Goal: Task Accomplishment & Management: Use online tool/utility

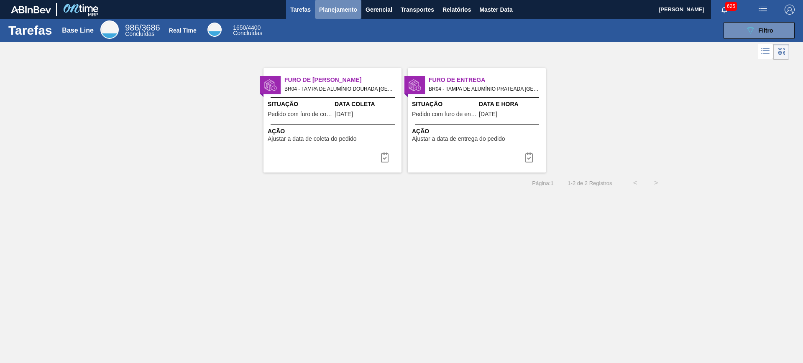
click at [344, 10] on span "Planejamento" at bounding box center [338, 10] width 38 height 10
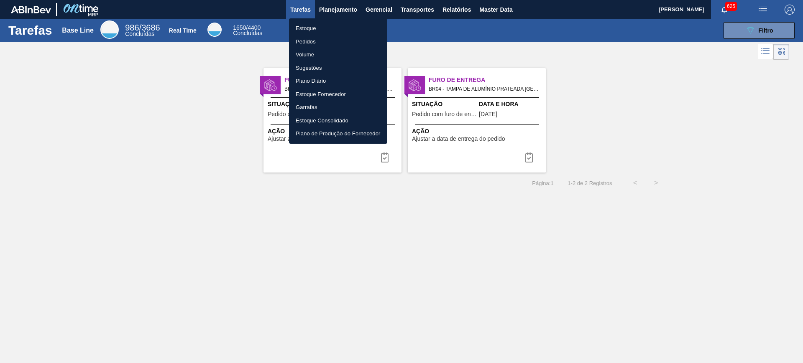
click at [308, 38] on li "Pedidos" at bounding box center [338, 41] width 98 height 13
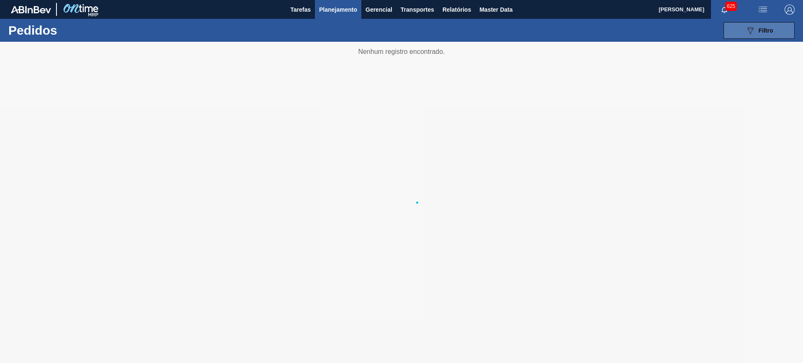
click at [744, 30] on button "089F7B8B-B2A5-4AFE-B5C0-19BA573D28AC Filtro" at bounding box center [758, 30] width 71 height 17
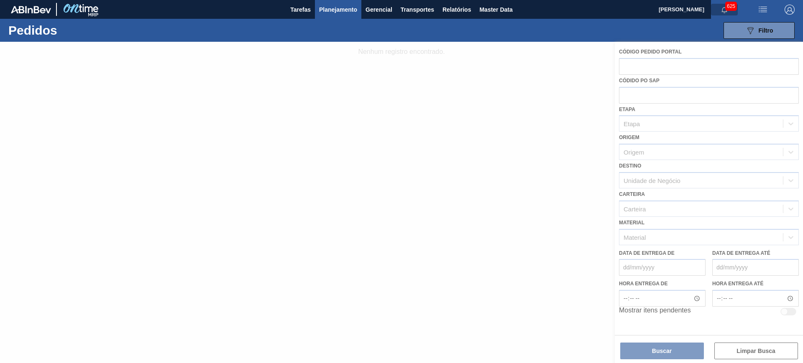
click at [724, 9] on icon "button" at bounding box center [724, 10] width 7 height 7
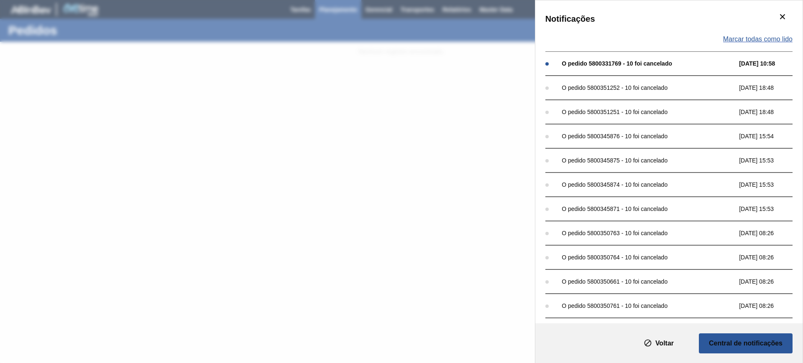
click at [768, 37] on span "Marcar todas como lido" at bounding box center [757, 40] width 69 height 8
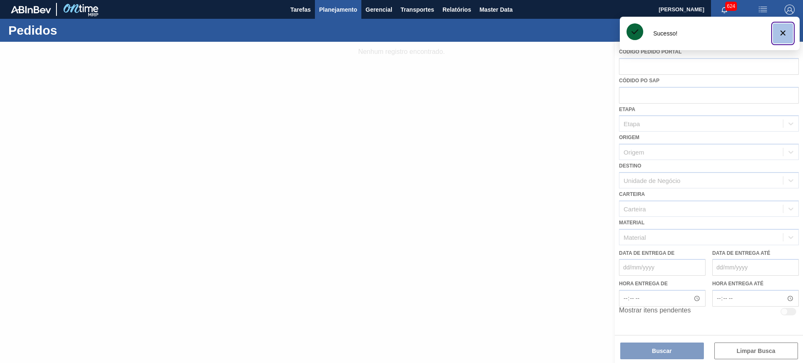
click at [785, 31] on icon "botão de ícone" at bounding box center [783, 33] width 10 height 10
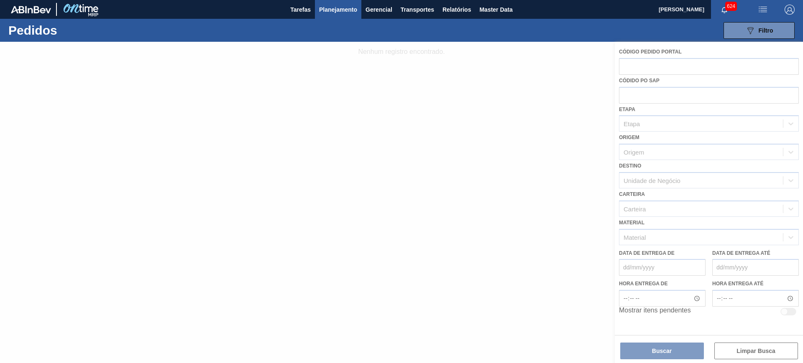
click at [634, 16] on div "Tarefas Planejamento Gerencial Transportes Relatórios Master Data" at bounding box center [401, 9] width 803 height 19
click at [610, 31] on div "089F7B8B-B2A5-4AFE-B5C0-19BA573D28AC Filtro Código Pedido Portal Códido PO SAP …" at bounding box center [465, 30] width 665 height 25
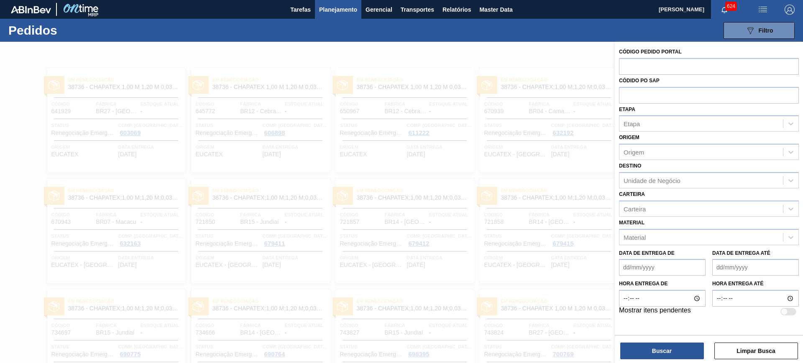
click at [570, 51] on div at bounding box center [401, 223] width 803 height 363
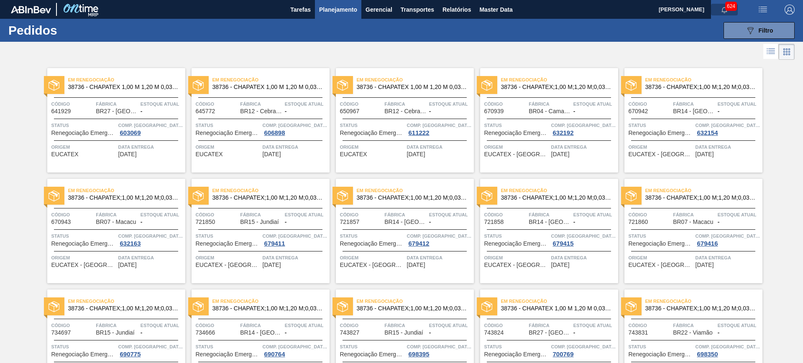
click at [727, 15] on button "button" at bounding box center [724, 10] width 27 height 12
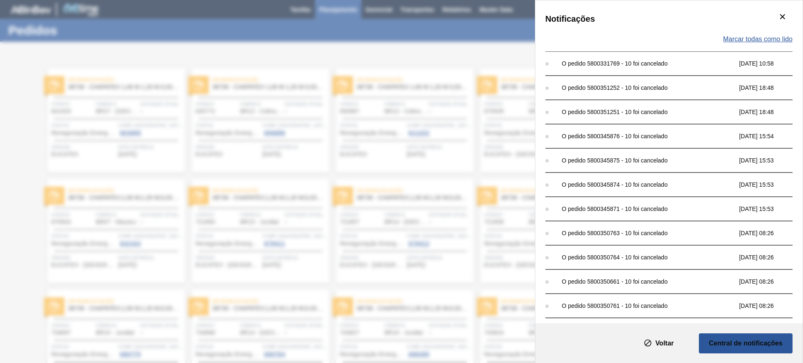
click at [756, 42] on span "Marcar todas como lido" at bounding box center [757, 40] width 69 height 8
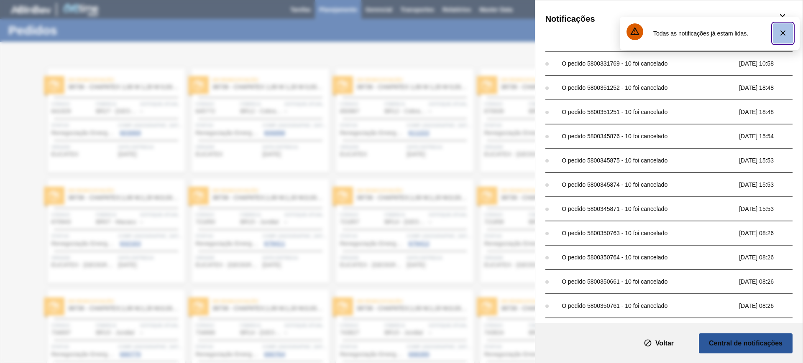
click at [784, 29] on icon "botão de ícone" at bounding box center [783, 33] width 10 height 10
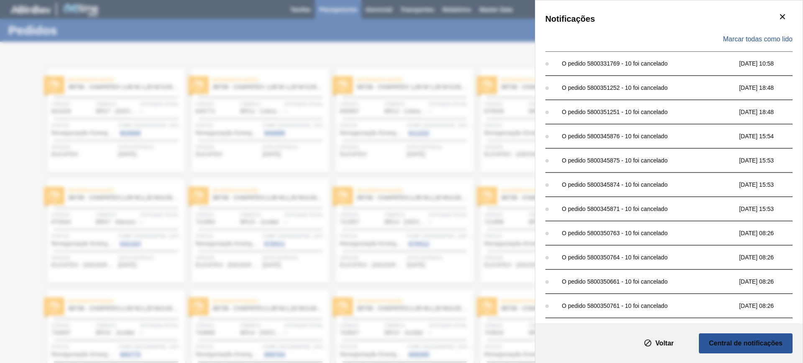
click at [500, 25] on div "Notificações Marcar todas como lido O pedido 5800331769 - 10 foi cancelado [DAT…" at bounding box center [401, 181] width 803 height 363
click at [773, 17] on button "botão de ícone" at bounding box center [782, 17] width 20 height 20
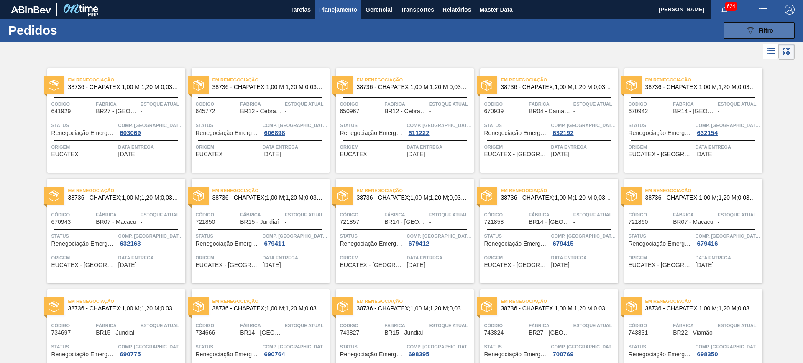
click at [765, 28] on span "Filtro" at bounding box center [766, 30] width 15 height 7
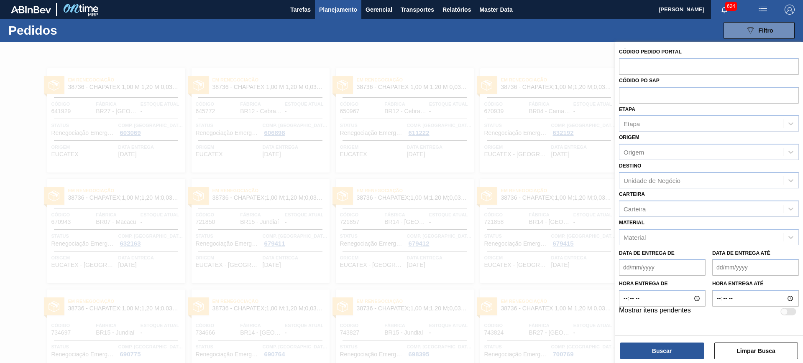
click at [650, 200] on div "Carteira Carteira" at bounding box center [709, 203] width 180 height 28
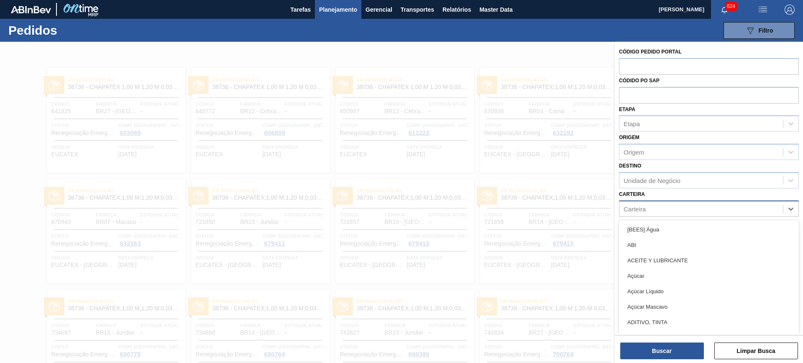
click at [649, 207] on div "Carteira" at bounding box center [701, 209] width 164 height 12
type input "[GEOGRAPHIC_DATA]"
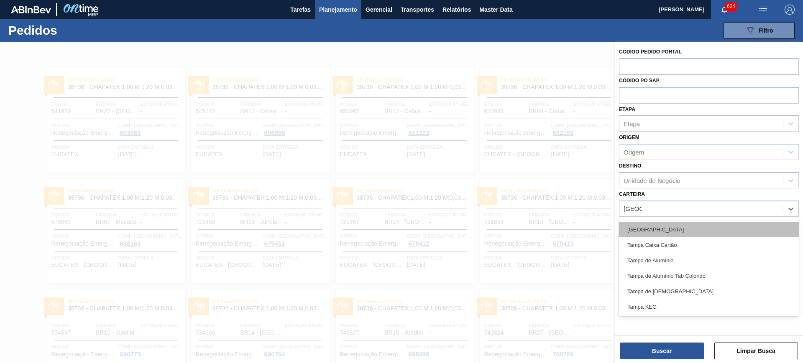
click at [649, 229] on div "[GEOGRAPHIC_DATA]" at bounding box center [709, 229] width 180 height 15
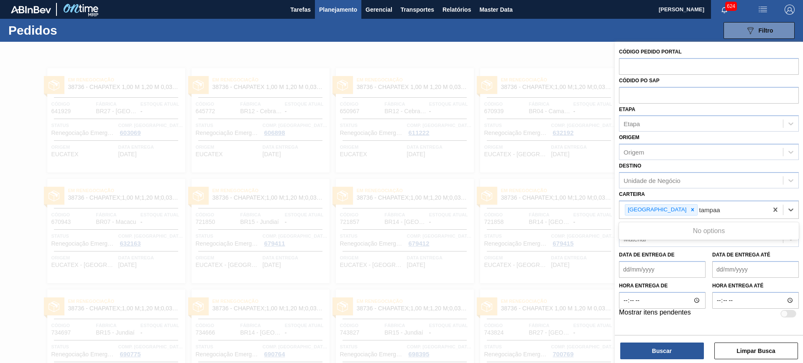
type input "[GEOGRAPHIC_DATA]"
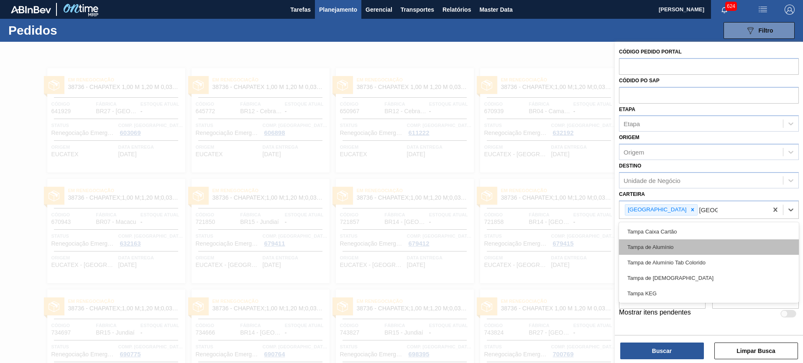
click at [659, 250] on div "Tampa de Alumínio" at bounding box center [709, 247] width 180 height 15
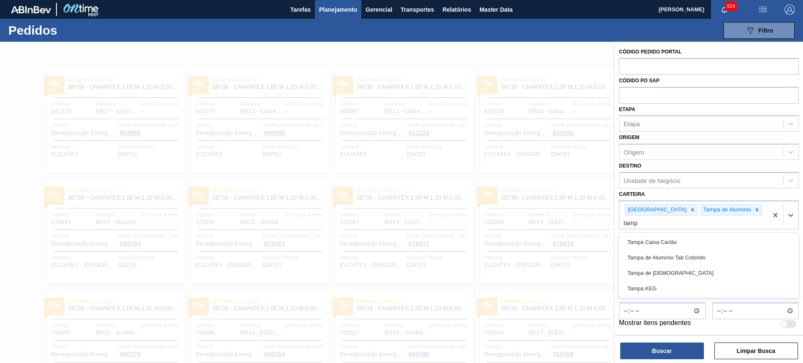
type input "[GEOGRAPHIC_DATA]"
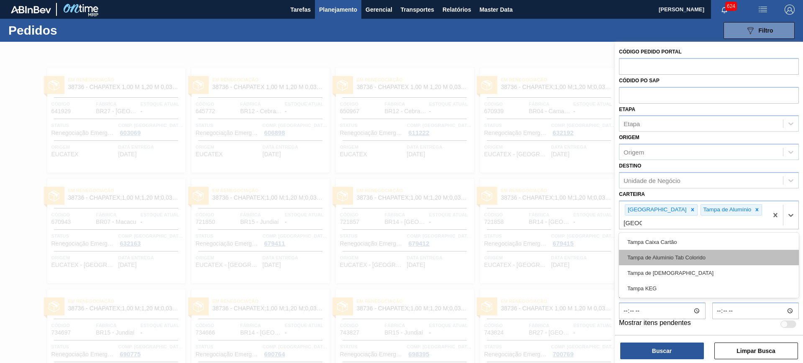
click at [672, 250] on div "Tampa de Alumínio Tab Colorido" at bounding box center [709, 257] width 180 height 15
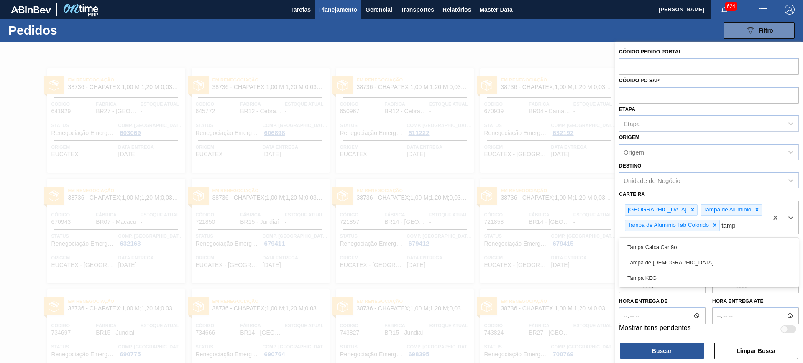
type input "[GEOGRAPHIC_DATA]"
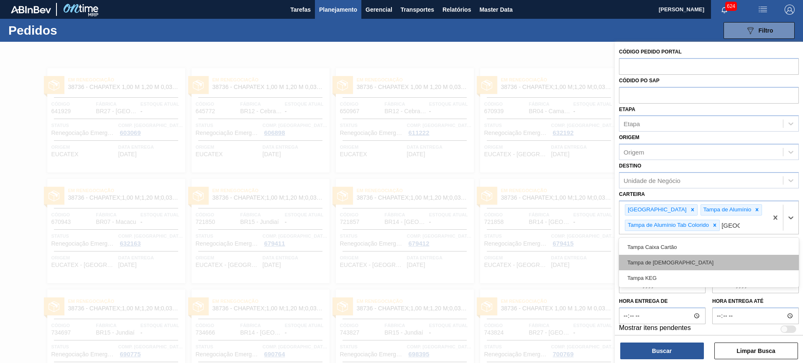
click at [668, 261] on div "Tampa de [DEMOGRAPHIC_DATA]" at bounding box center [709, 262] width 180 height 15
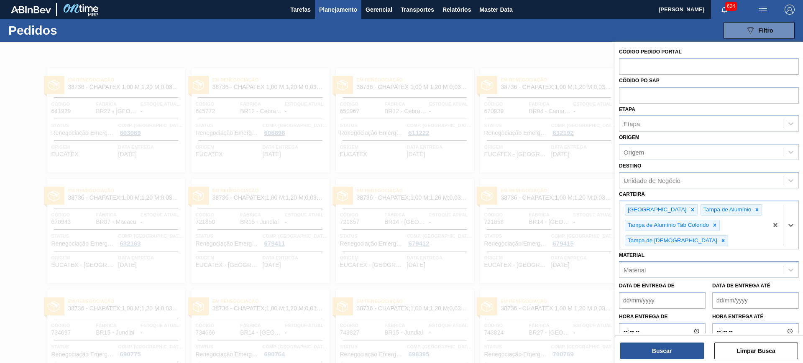
scroll to position [20, 0]
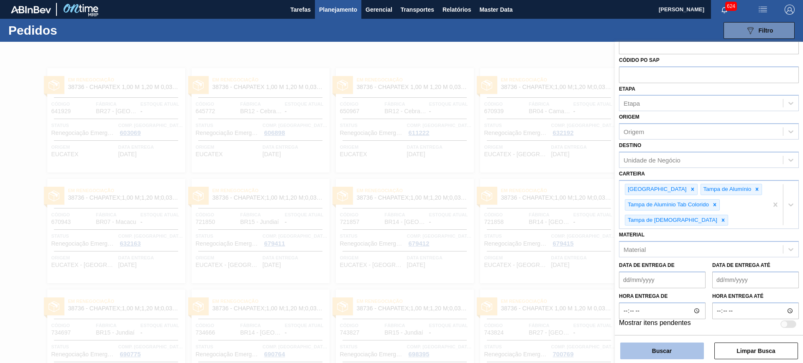
click at [662, 347] on button "Buscar" at bounding box center [662, 351] width 84 height 17
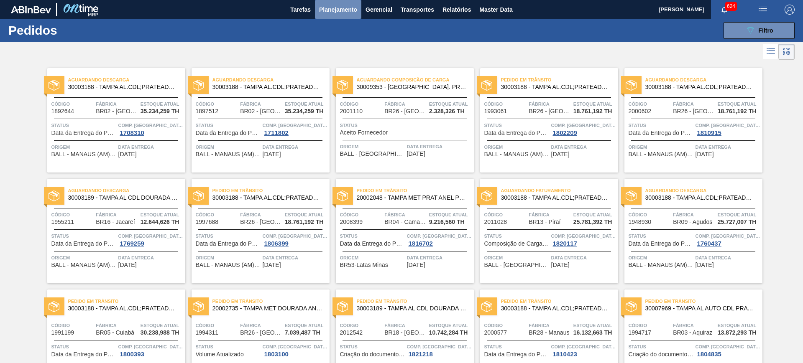
click at [344, 16] on button "Planejamento" at bounding box center [338, 9] width 46 height 19
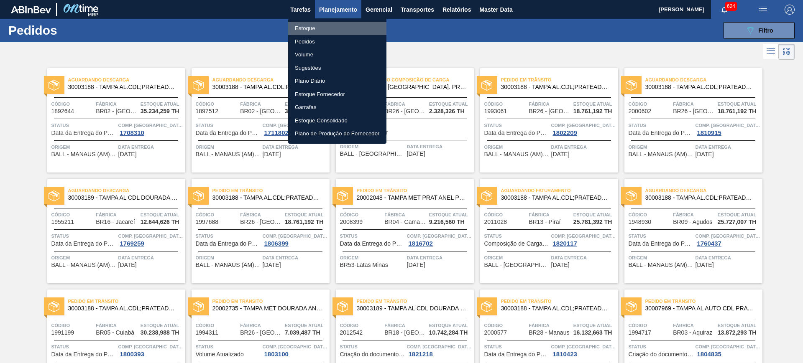
click at [312, 33] on li "Estoque" at bounding box center [337, 28] width 98 height 13
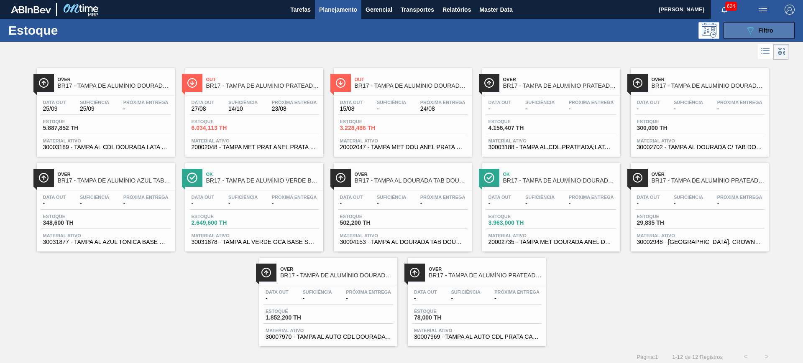
click at [774, 33] on button "089F7B8B-B2A5-4AFE-B5C0-19BA573D28AC Filtro" at bounding box center [758, 30] width 71 height 17
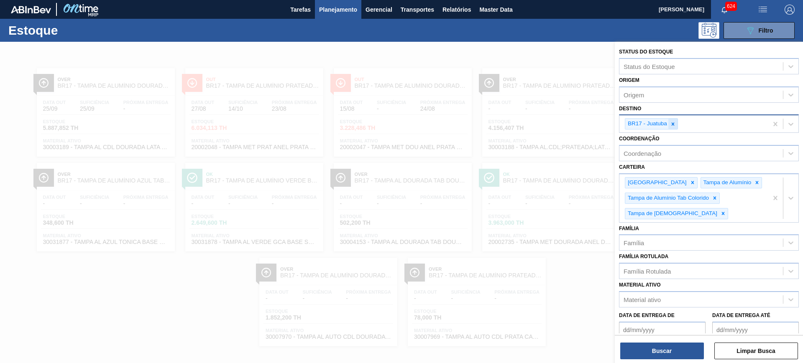
click at [675, 123] on icon at bounding box center [673, 124] width 6 height 6
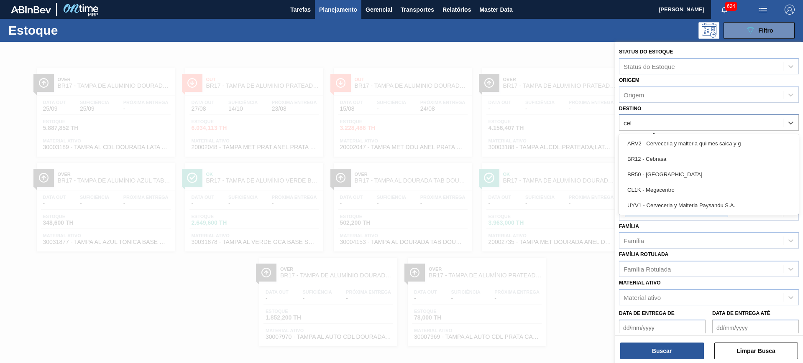
type input "cebr"
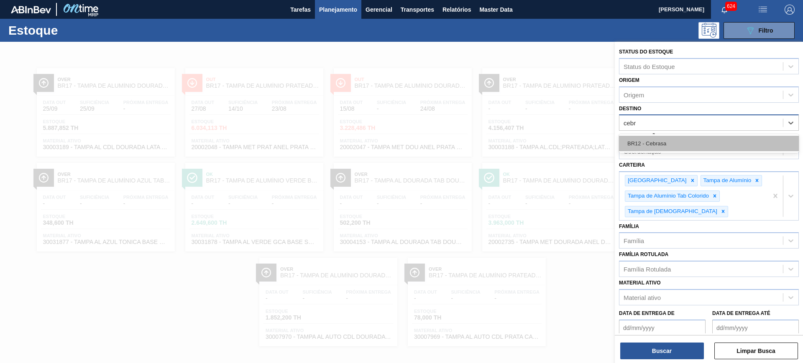
click at [671, 151] on div "BR12 - Cebrasa" at bounding box center [709, 143] width 180 height 15
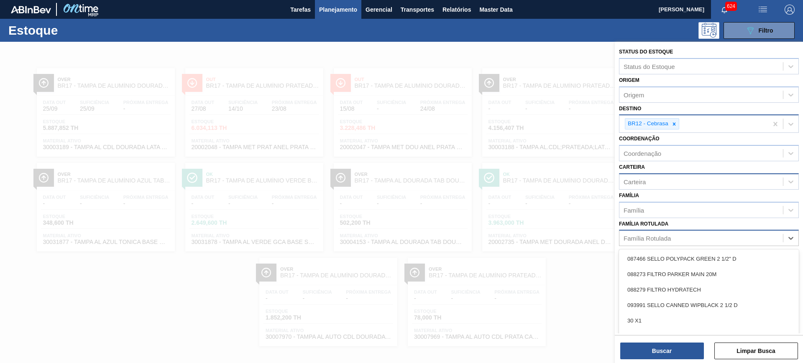
scroll to position [4, 0]
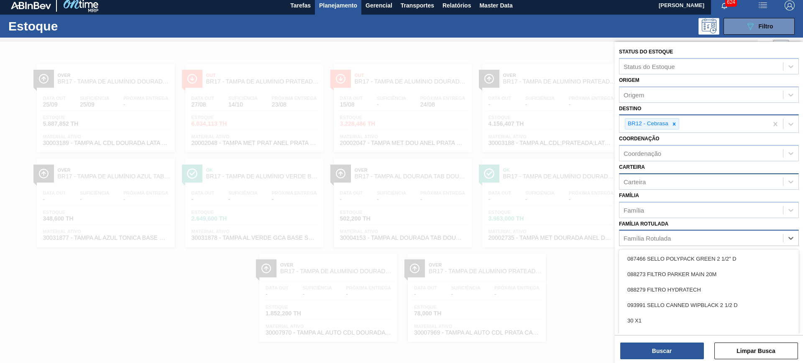
click at [657, 238] on div "Família Rotulada" at bounding box center [646, 238] width 47 height 7
type Rotulada "lata ap"
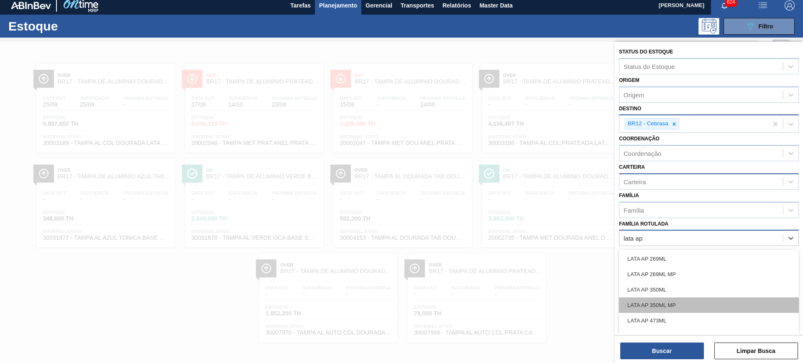
click at [669, 304] on div "LATA AP 350ML MP" at bounding box center [709, 305] width 180 height 15
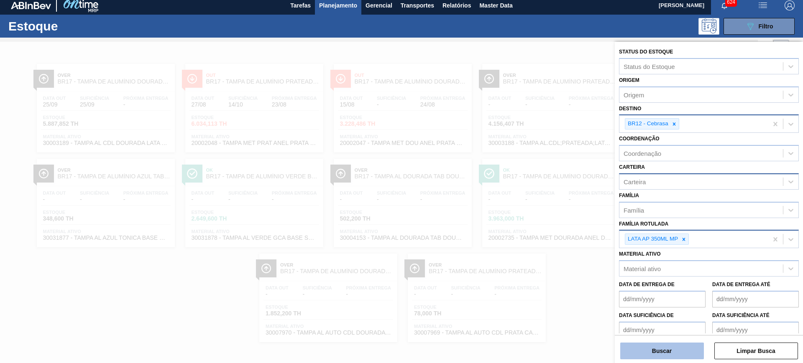
click at [666, 355] on button "Buscar" at bounding box center [662, 351] width 84 height 17
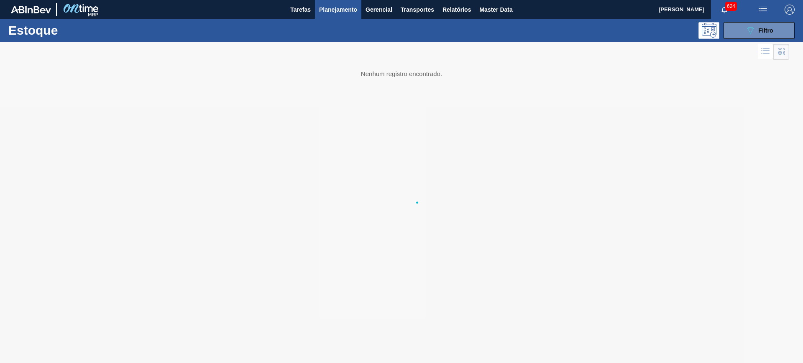
scroll to position [0, 0]
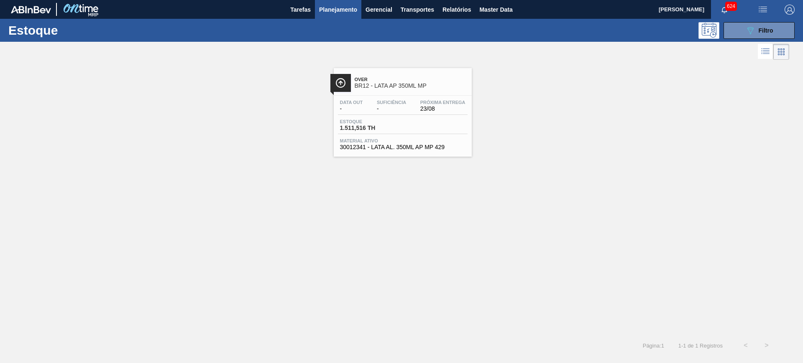
click at [391, 81] on span "Over" at bounding box center [411, 79] width 113 height 5
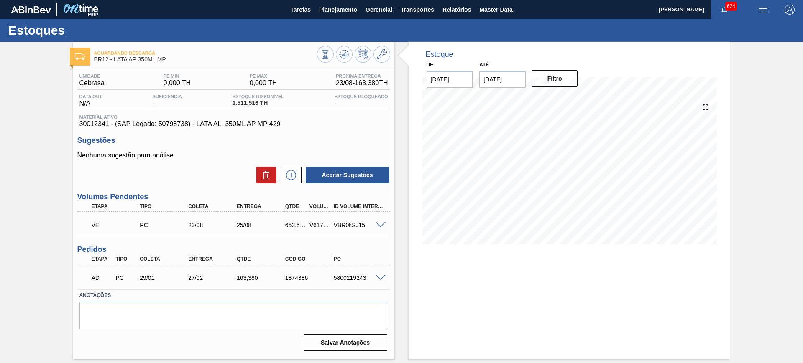
click at [418, 285] on div "Estoque De [DATE] Até [DATE] Filtro" at bounding box center [569, 201] width 321 height 318
click at [286, 178] on icon at bounding box center [290, 175] width 13 height 10
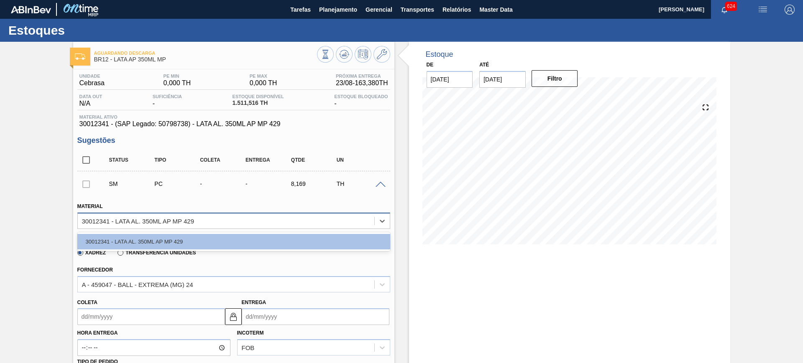
click at [194, 221] on div "30012341 - LATA AL. 350ML AP MP 429" at bounding box center [138, 220] width 112 height 7
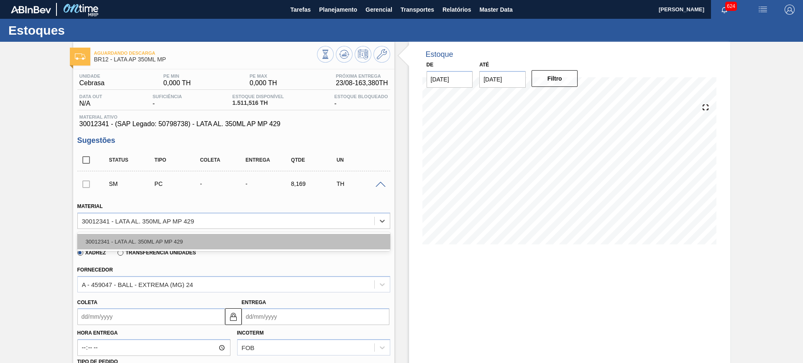
click at [186, 241] on div "30012341 - LATA AL. 350ML AP MP 429" at bounding box center [233, 241] width 313 height 15
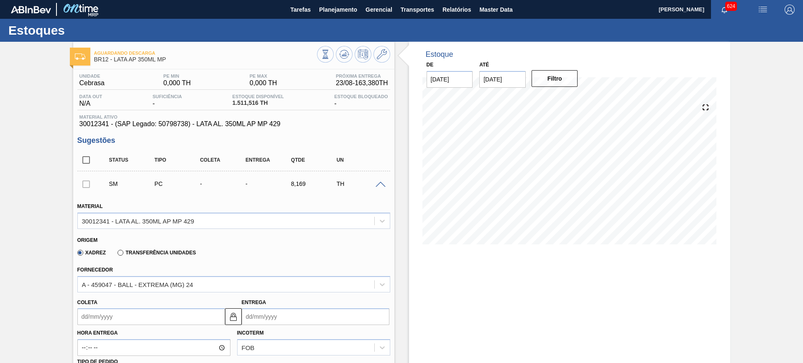
click at [207, 248] on div "Xadrez Transferência Unidades" at bounding box center [230, 251] width 306 height 16
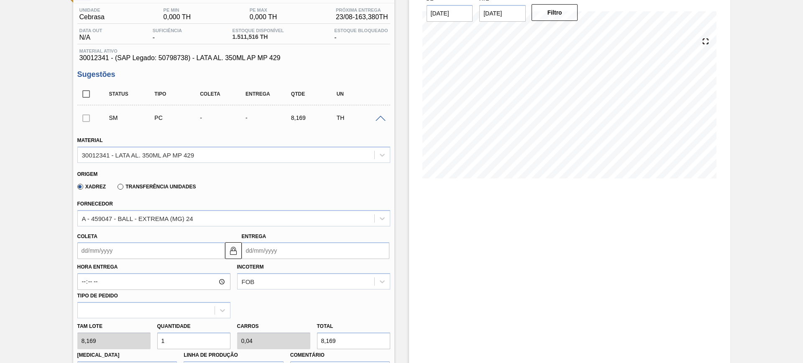
scroll to position [66, 0]
click at [162, 248] on input "Coleta" at bounding box center [151, 250] width 148 height 17
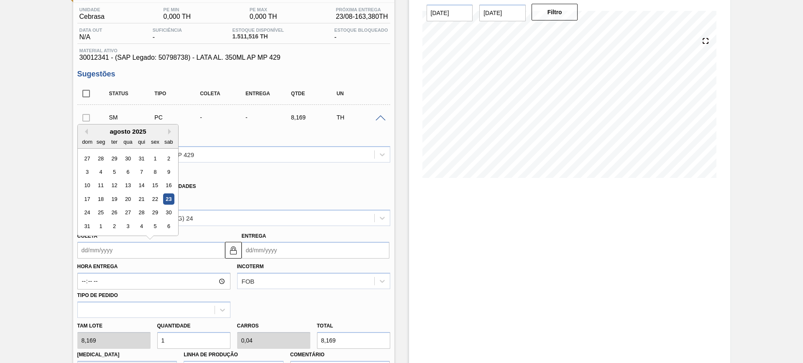
click at [167, 200] on div "23" at bounding box center [168, 199] width 11 height 11
type input "[DATE]"
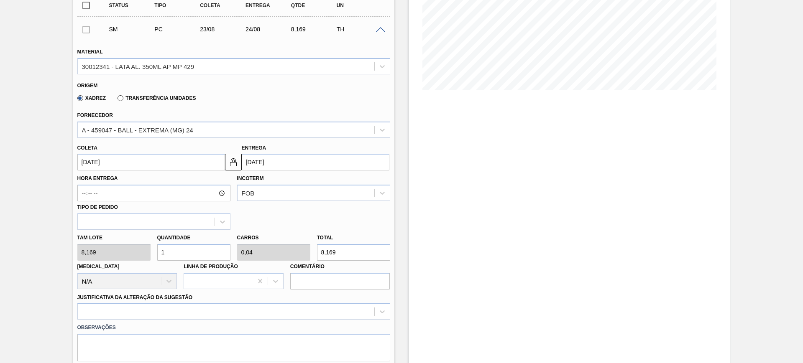
scroll to position [156, 0]
click at [199, 250] on input "1" at bounding box center [193, 251] width 73 height 17
type input "2"
type input "0,08"
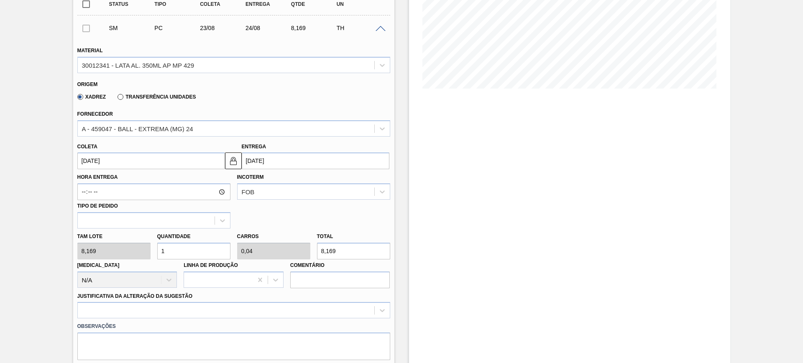
type input "16,338"
type input "20"
type input "0,8"
type input "163,38"
type input "2"
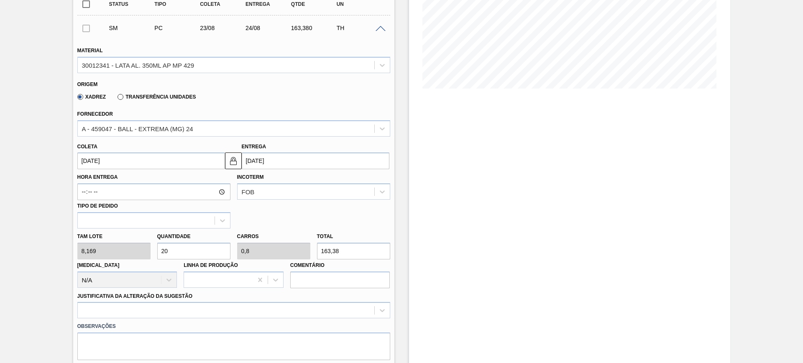
type input "0,08"
type input "16,338"
type input "0"
type input "8"
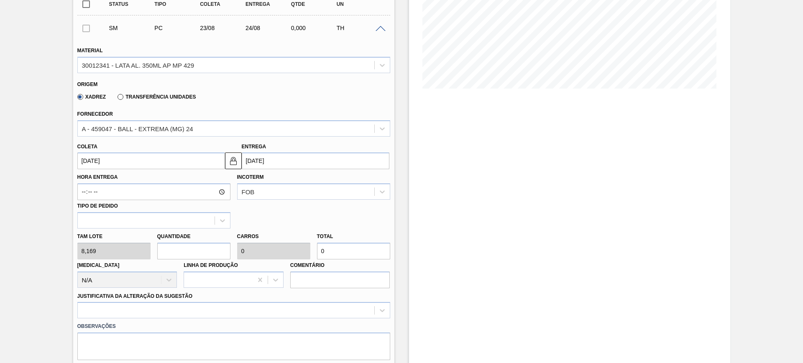
type input "0,32"
type input "65,352"
type input "80"
type input "3,2"
type input "653,52"
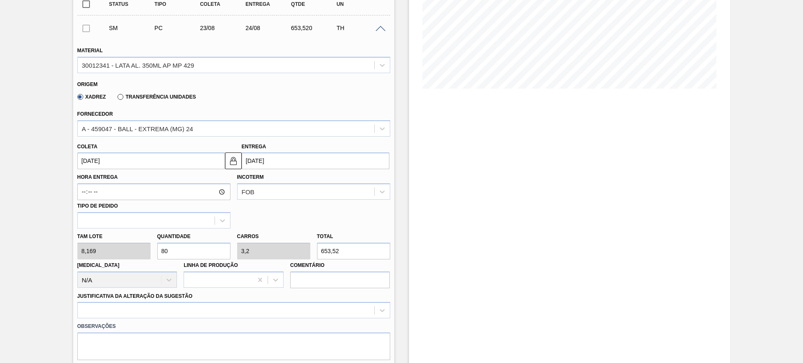
scroll to position [269, 0]
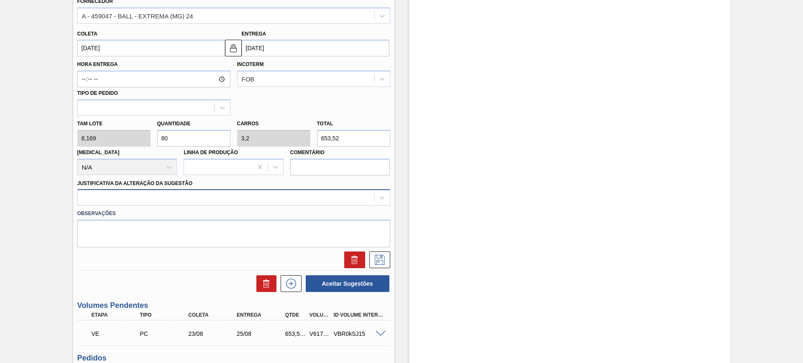
type input "80"
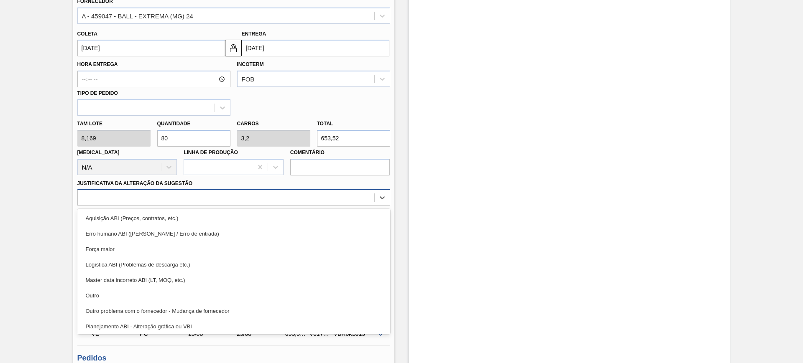
click at [222, 201] on div at bounding box center [226, 198] width 296 height 12
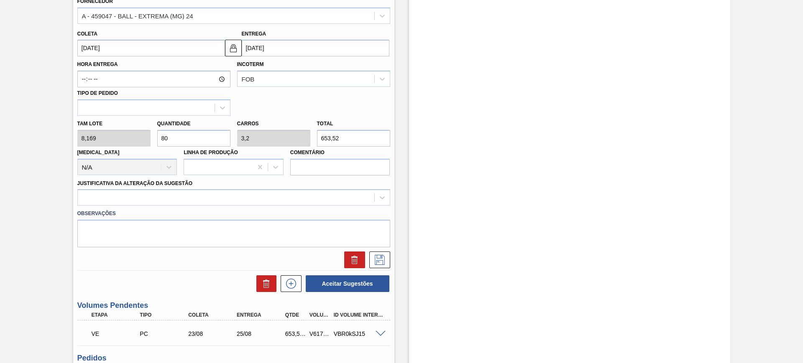
click at [230, 187] on div "Justificativa da Alteração da Sugestão" at bounding box center [233, 192] width 313 height 28
click at [380, 263] on icon at bounding box center [379, 260] width 13 height 10
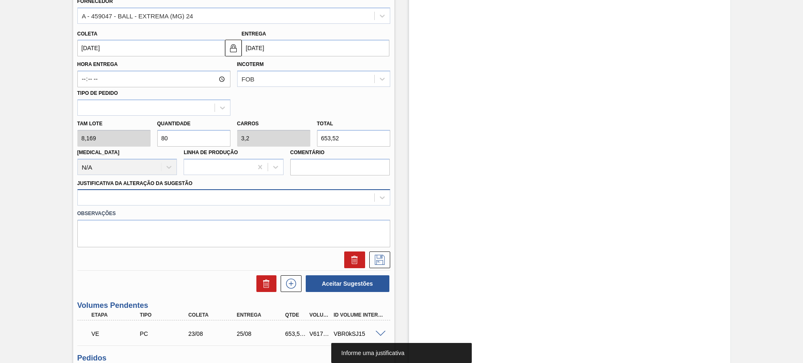
click at [372, 195] on div at bounding box center [226, 198] width 296 height 12
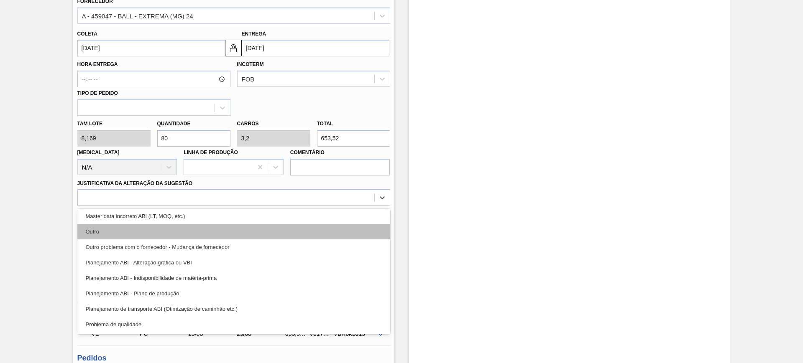
scroll to position [63, 0]
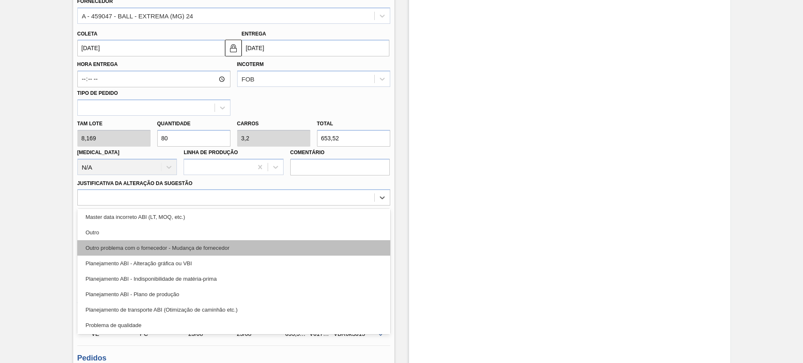
click at [146, 242] on div "Outro problema com o fornecedor - Mudança de fornecedor" at bounding box center [233, 247] width 313 height 15
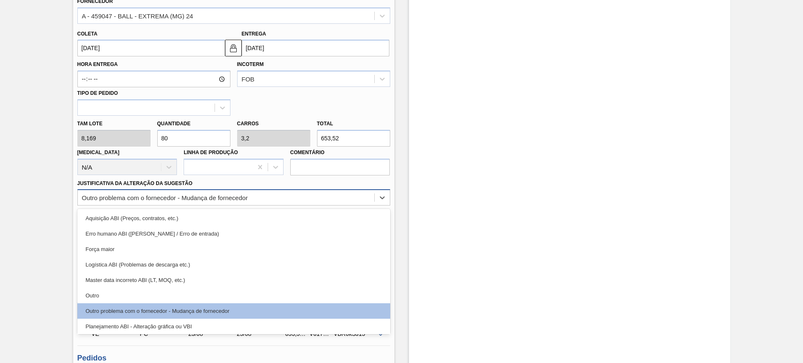
click at [301, 196] on div "Outro problema com o fornecedor - Mudança de fornecedor" at bounding box center [226, 198] width 296 height 12
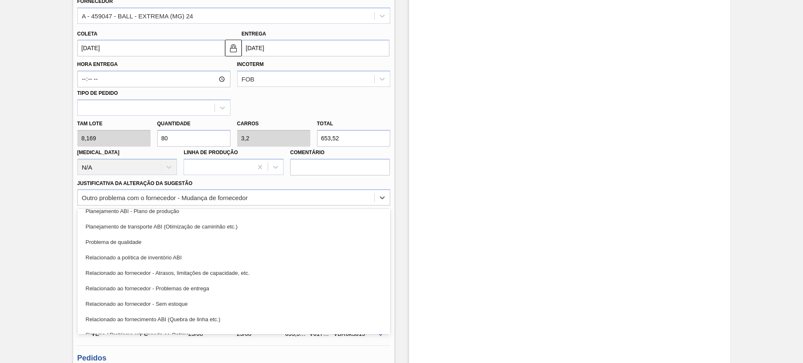
scroll to position [156, 0]
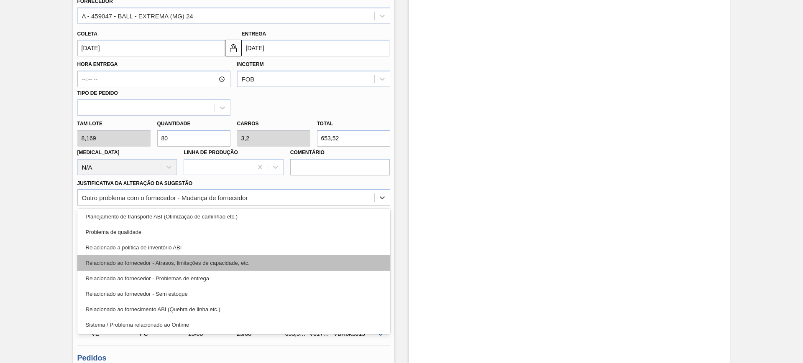
click at [179, 266] on div "Relacionado ao fornecedor - Atrasos, limitações de capacidade, etc." at bounding box center [233, 263] width 313 height 15
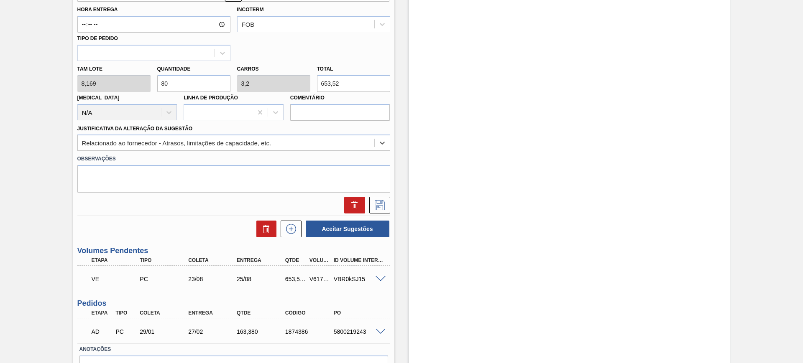
scroll to position [324, 0]
click at [380, 207] on icon at bounding box center [379, 205] width 13 height 10
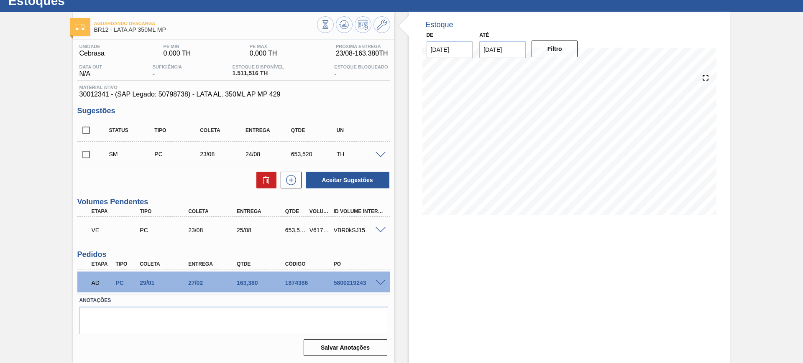
scroll to position [0, 0]
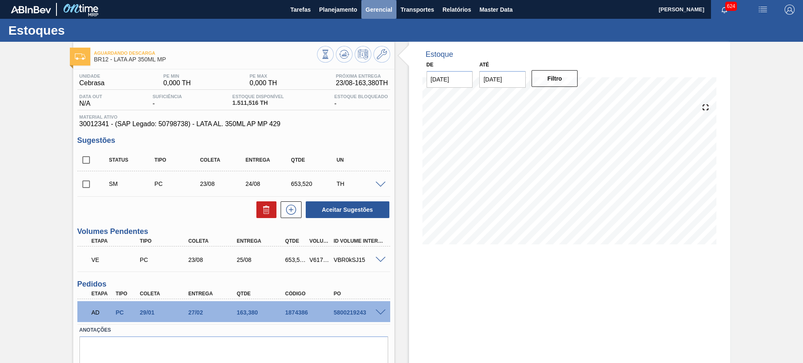
click at [378, 9] on span "Gerencial" at bounding box center [378, 10] width 27 height 10
drag, startPoint x: 402, startPoint y: 13, endPoint x: 409, endPoint y: 11, distance: 6.6
click at [409, 11] on div at bounding box center [401, 181] width 803 height 363
click at [409, 0] on body "Tarefas Planejamento Gerencial Transportes Relatórios Master Data [PERSON_NAME]…" at bounding box center [401, 0] width 803 height 0
click at [409, 11] on span "Transportes" at bounding box center [417, 10] width 33 height 10
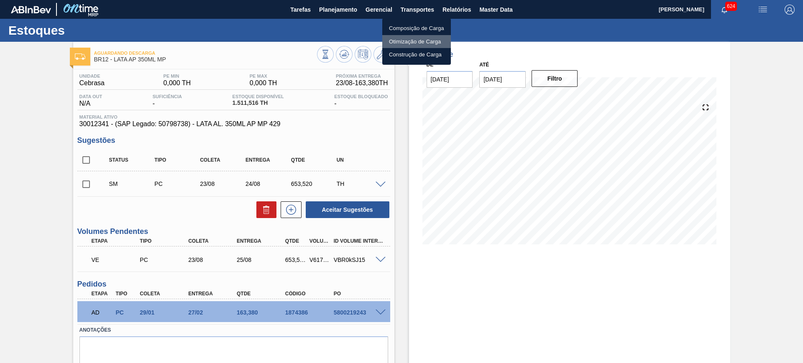
click at [407, 40] on li "Otimização de Carga" at bounding box center [416, 41] width 69 height 13
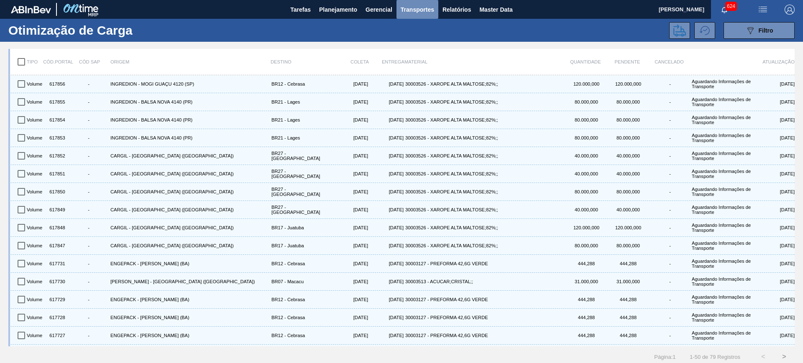
click at [422, 5] on span "Transportes" at bounding box center [417, 10] width 33 height 10
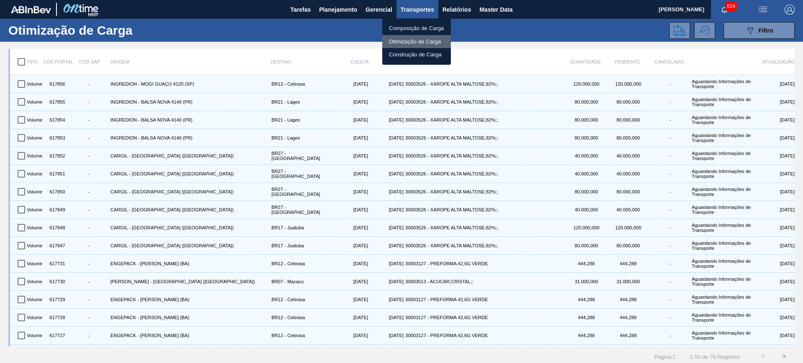
click at [406, 46] on li "Otimização de Carga" at bounding box center [416, 41] width 69 height 13
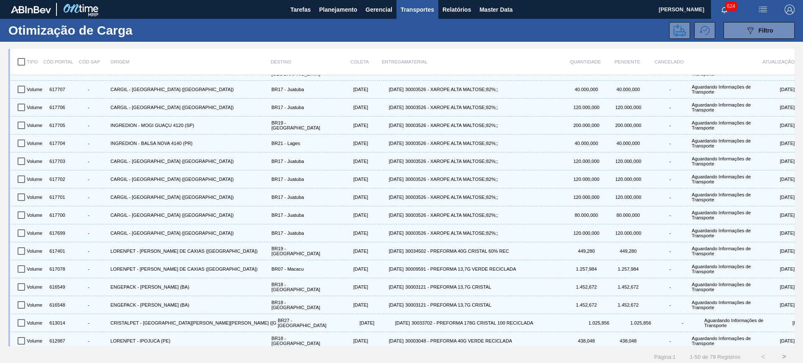
scroll to position [448, 0]
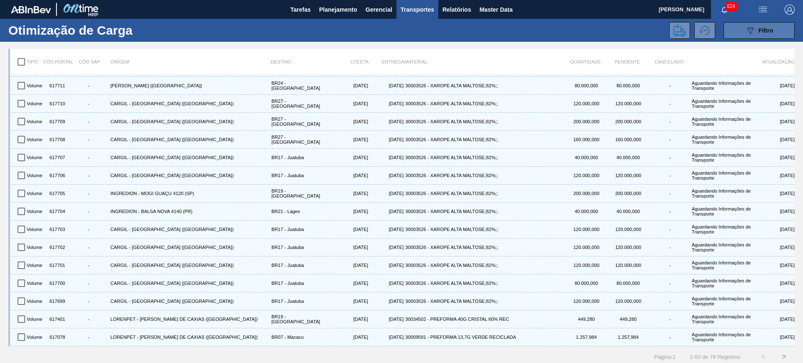
click at [757, 24] on button "089F7B8B-B2A5-4AFE-B5C0-19BA573D28AC Filtro" at bounding box center [758, 30] width 71 height 17
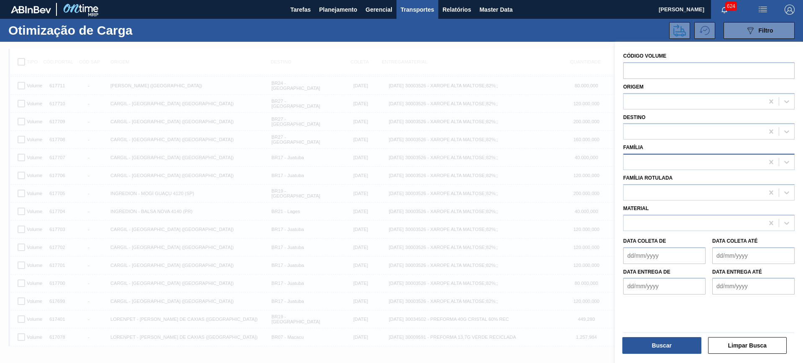
click at [686, 166] on div at bounding box center [693, 162] width 140 height 12
type input "la"
click at [673, 144] on div "Família" at bounding box center [708, 156] width 171 height 28
click at [659, 158] on div at bounding box center [693, 162] width 140 height 12
click at [566, 66] on div at bounding box center [401, 223] width 803 height 363
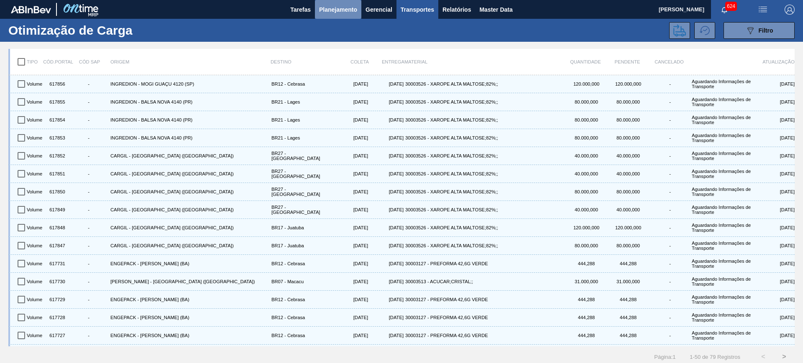
click at [355, 13] on span "Planejamento" at bounding box center [338, 10] width 38 height 10
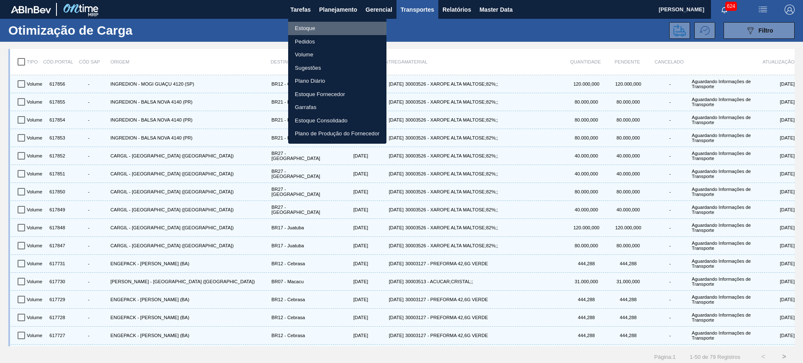
click at [313, 30] on li "Estoque" at bounding box center [337, 28] width 98 height 13
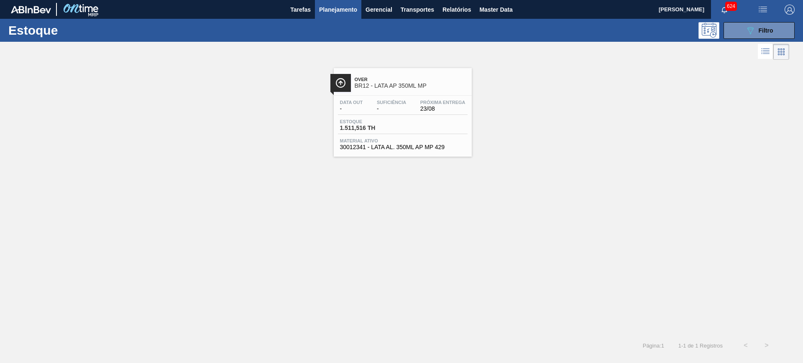
click at [380, 83] on span "BR12 - LATA AP 350ML MP" at bounding box center [411, 86] width 113 height 6
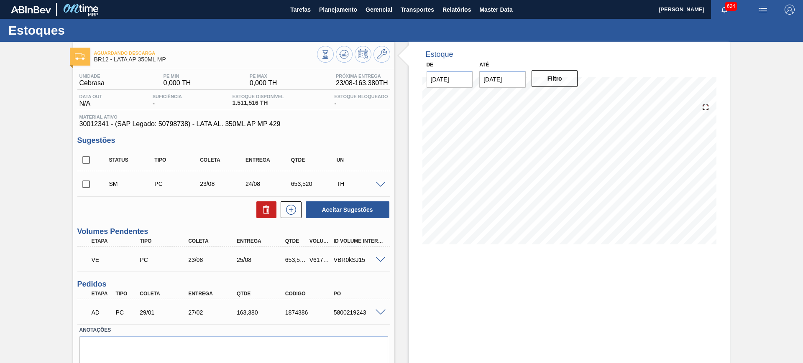
click at [376, 259] on span at bounding box center [381, 260] width 10 height 6
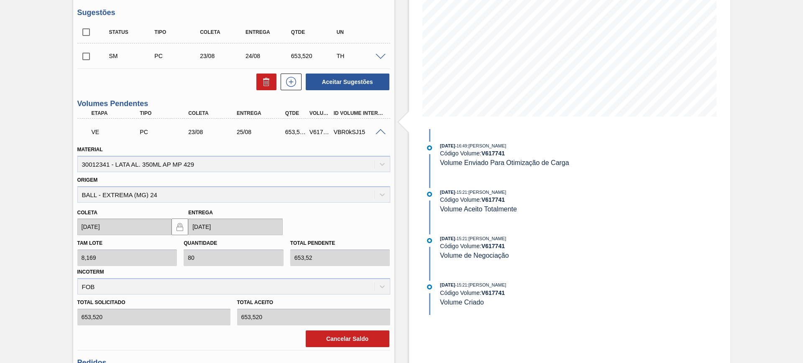
scroll to position [129, 0]
